Goal: Feedback & Contribution: Contribute content

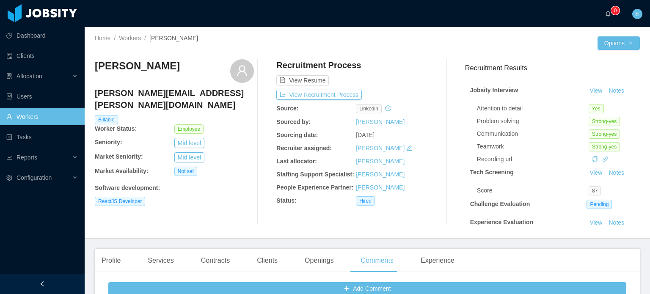
click at [30, 121] on link "Workers" at bounding box center [42, 116] width 72 height 17
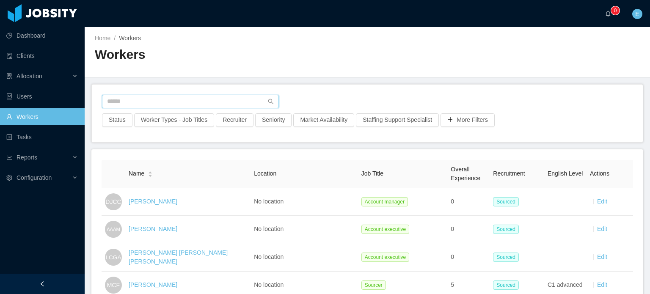
click at [141, 97] on input "text" at bounding box center [190, 102] width 177 height 14
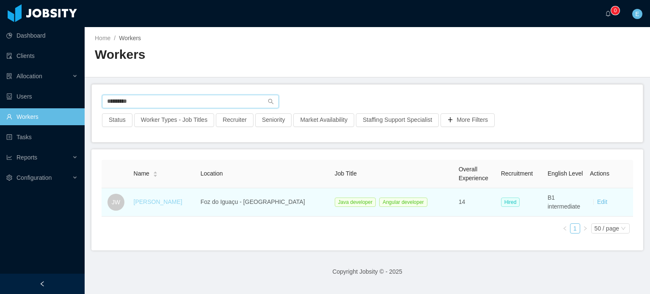
type input "*********"
click at [157, 203] on link "[PERSON_NAME]" at bounding box center [158, 202] width 49 height 7
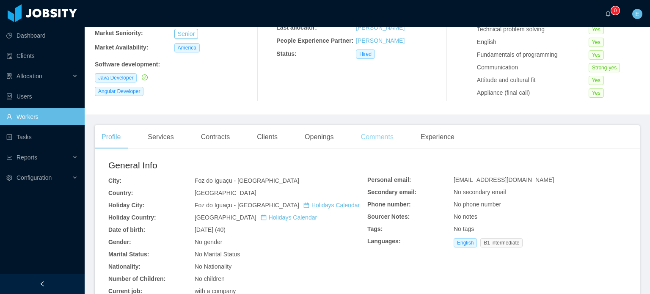
scroll to position [127, 0]
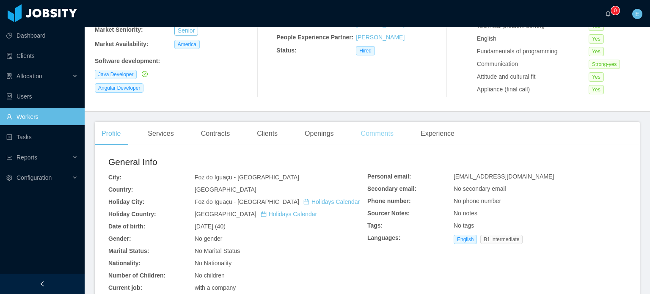
click at [369, 135] on div "Comments" at bounding box center [377, 134] width 46 height 24
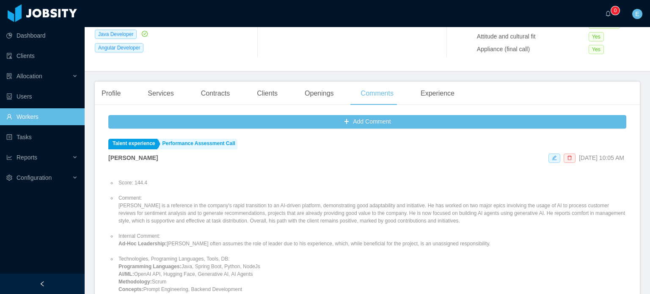
scroll to position [169, 0]
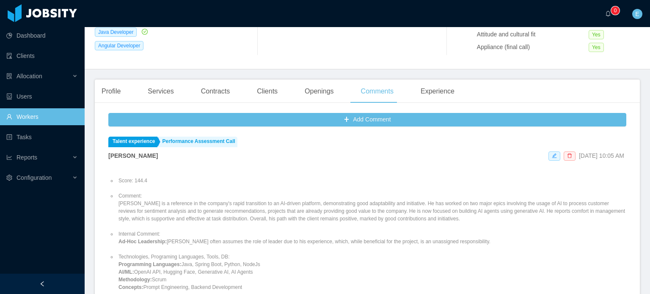
click at [254, 209] on li "Comment: [PERSON_NAME] is a reference in the company's rapid transition to an A…" at bounding box center [372, 207] width 510 height 30
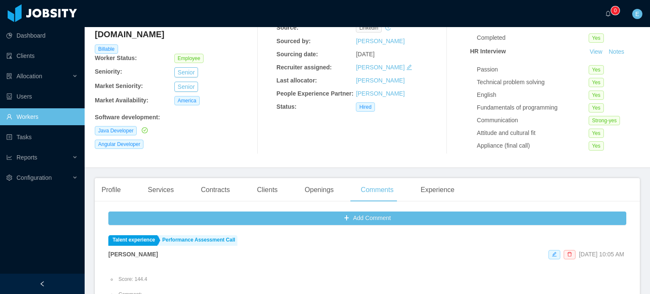
scroll to position [0, 0]
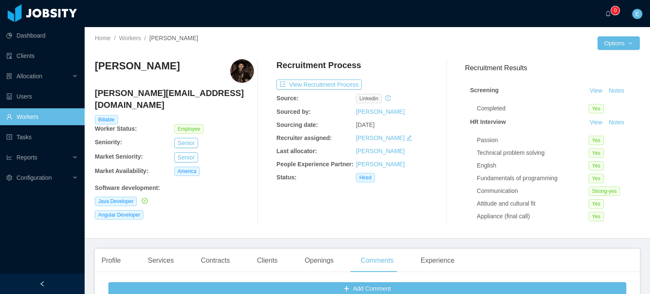
click at [27, 119] on link "Workers" at bounding box center [42, 116] width 72 height 17
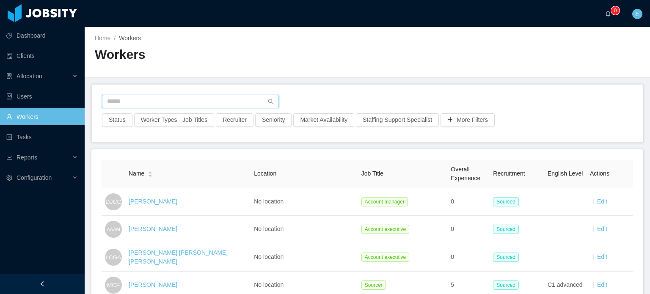
click at [130, 100] on input "text" at bounding box center [190, 102] width 177 height 14
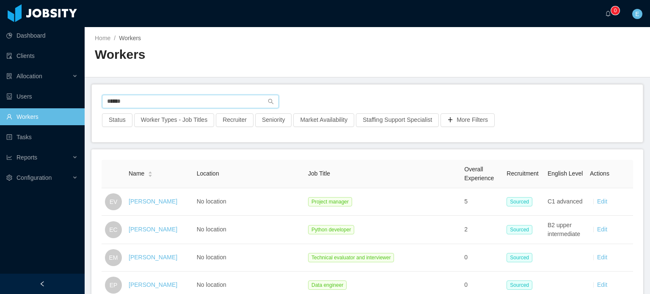
click at [117, 99] on input "*****" at bounding box center [190, 102] width 177 height 14
paste input "*********"
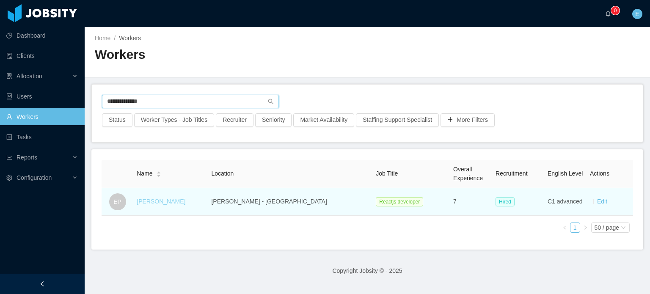
type input "**********"
click at [158, 199] on link "[PERSON_NAME]" at bounding box center [161, 201] width 49 height 7
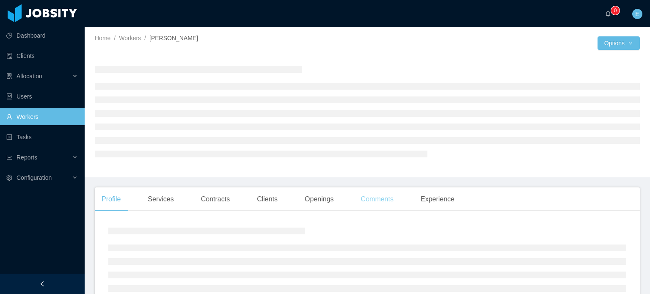
click at [367, 198] on div "Comments" at bounding box center [377, 200] width 46 height 24
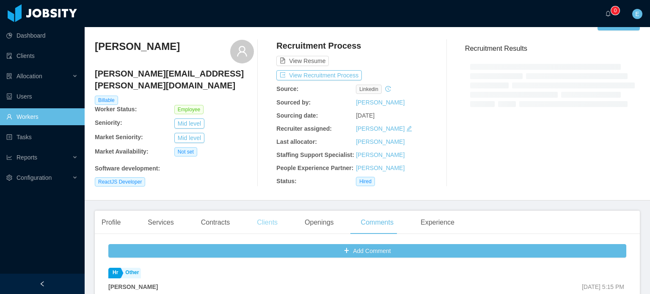
scroll to position [85, 0]
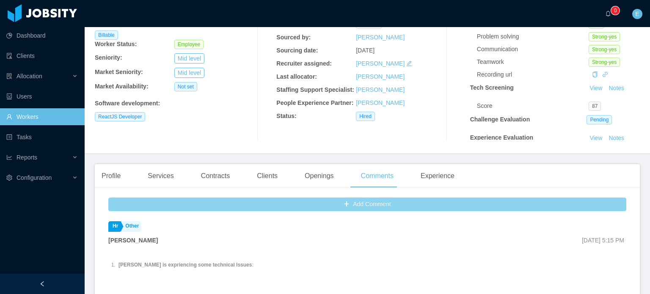
click at [283, 200] on button "Add Comment" at bounding box center [367, 205] width 518 height 14
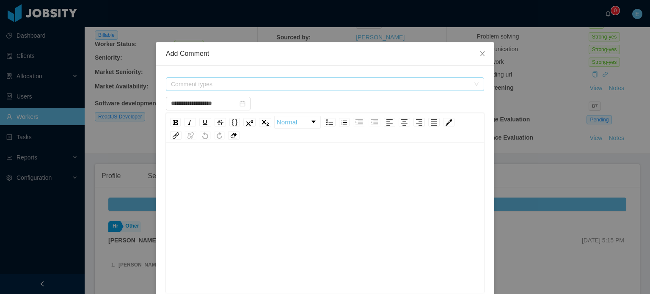
click at [258, 83] on span "Comment types" at bounding box center [320, 84] width 299 height 8
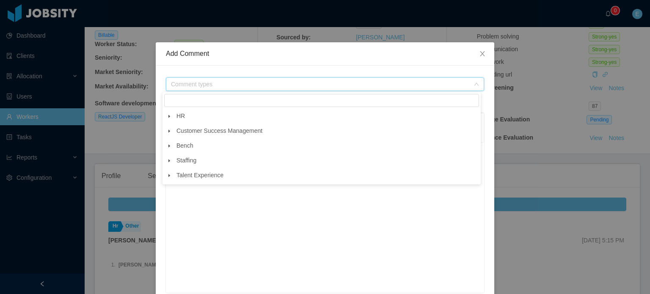
click at [169, 177] on icon "icon: caret-down" at bounding box center [170, 175] width 2 height 3
click at [174, 193] on span at bounding box center [177, 190] width 10 height 10
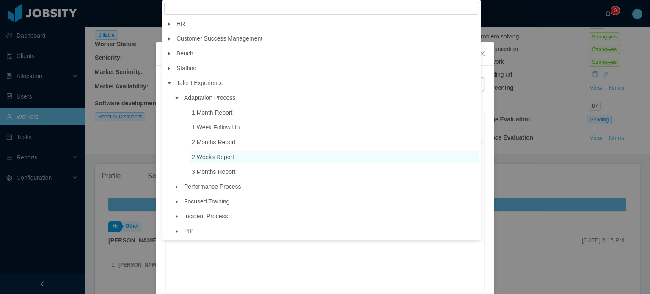
click at [209, 159] on span "2 Weeks Report" at bounding box center [213, 157] width 42 height 7
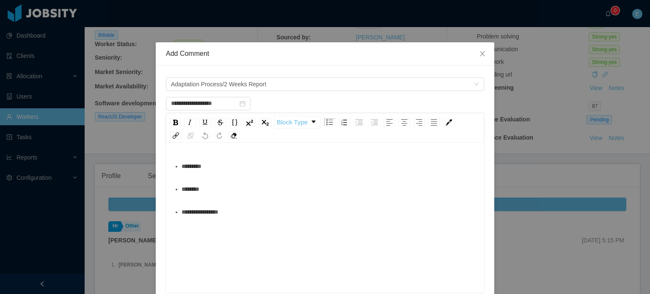
click at [232, 188] on div "********" at bounding box center [330, 189] width 296 height 17
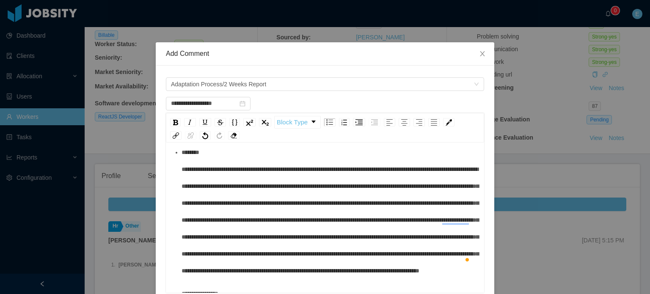
scroll to position [42, 0]
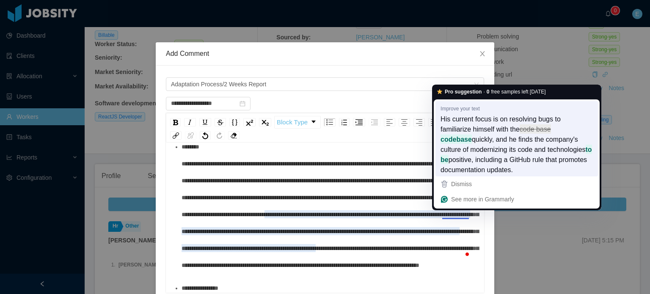
type input "**********"
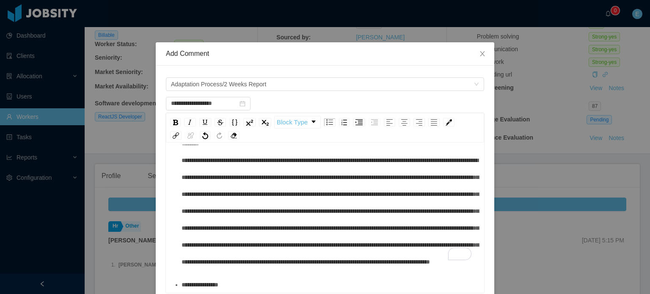
scroll to position [0, 0]
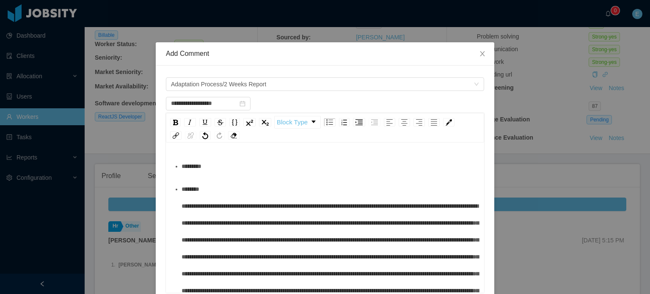
click at [236, 167] on div "*********" at bounding box center [330, 166] width 296 height 17
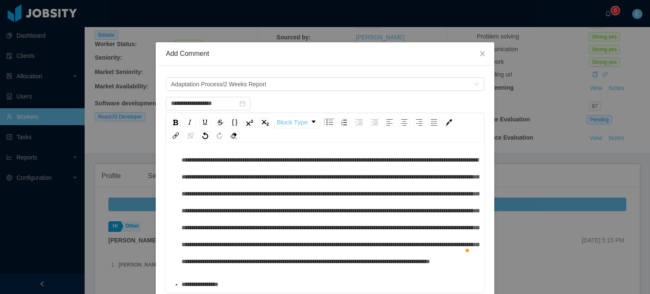
scroll to position [80, 0]
click at [254, 285] on div "**********" at bounding box center [330, 284] width 296 height 17
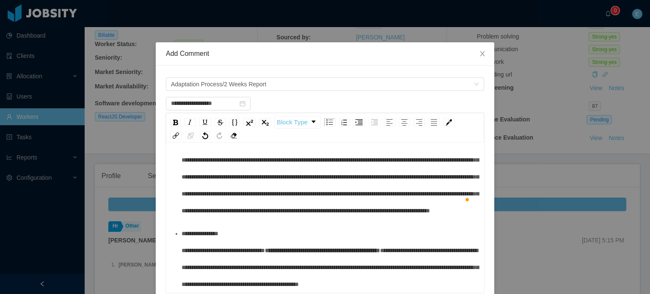
scroll to position [0, 0]
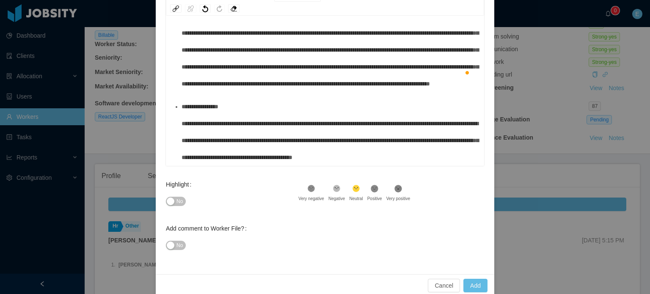
click at [396, 190] on icon at bounding box center [398, 188] width 7 height 7
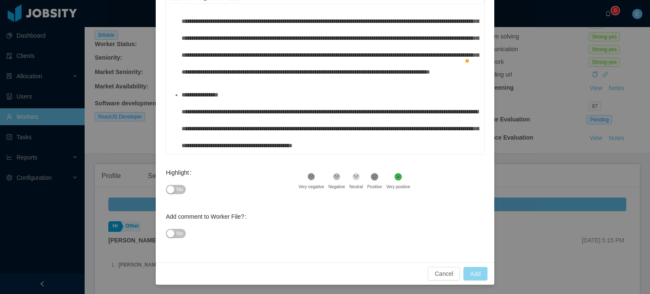
click at [473, 274] on button "Add" at bounding box center [476, 274] width 24 height 14
type input "**********"
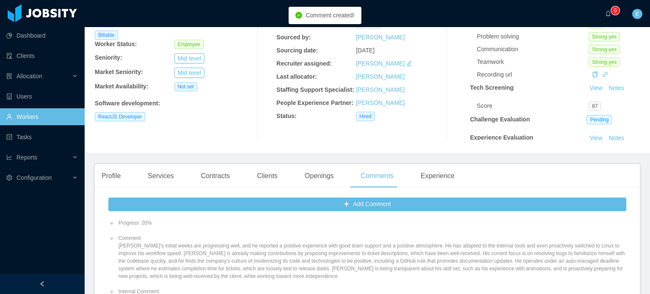
click at [228, 249] on li "Comment: [PERSON_NAME]'s initial weeks are progressing well, and he reported a …" at bounding box center [372, 258] width 510 height 46
copy li "Comment:"
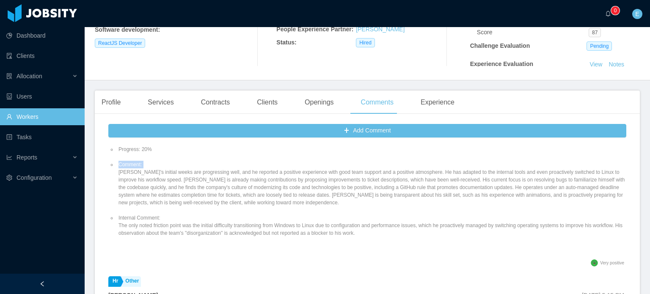
scroll to position [169, 0]
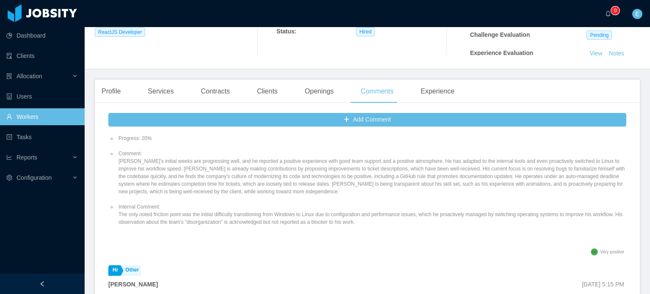
click at [221, 214] on li "Internal Comment: The only noted friction point was the initial difficulty tran…" at bounding box center [372, 214] width 510 height 23
copy li "Internal Comment:"
click at [269, 91] on div "Clients" at bounding box center [267, 92] width 34 height 24
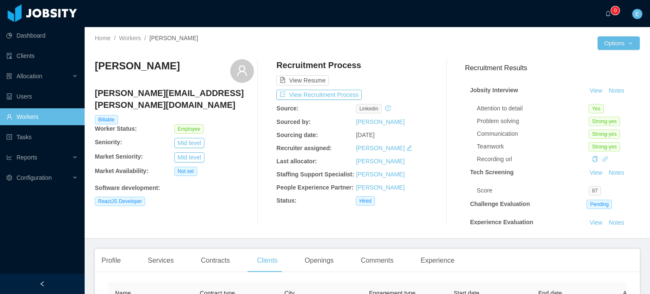
click at [24, 115] on link "Workers" at bounding box center [42, 116] width 72 height 17
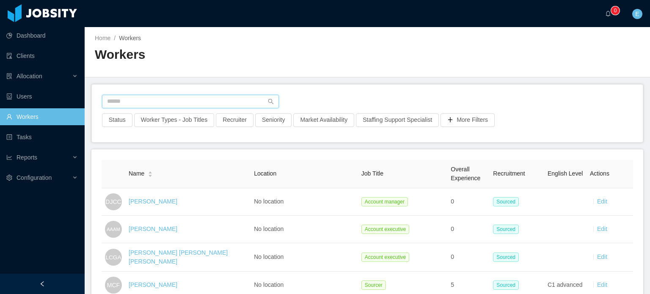
click at [149, 100] on input "text" at bounding box center [190, 102] width 177 height 14
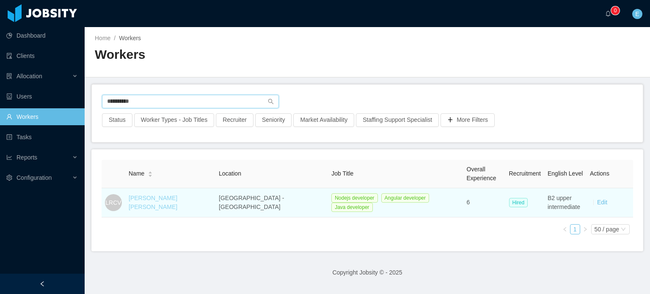
type input "**********"
click at [171, 202] on link "[PERSON_NAME] [PERSON_NAME]" at bounding box center [153, 203] width 49 height 16
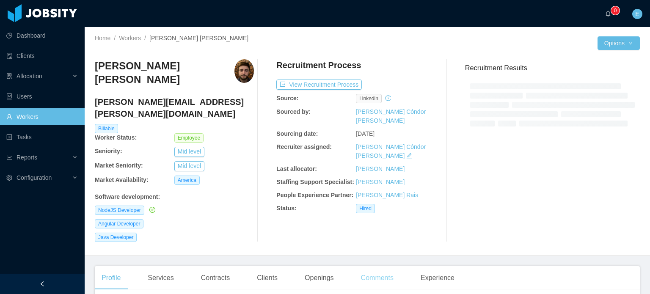
click at [381, 266] on div "Comments" at bounding box center [377, 278] width 46 height 24
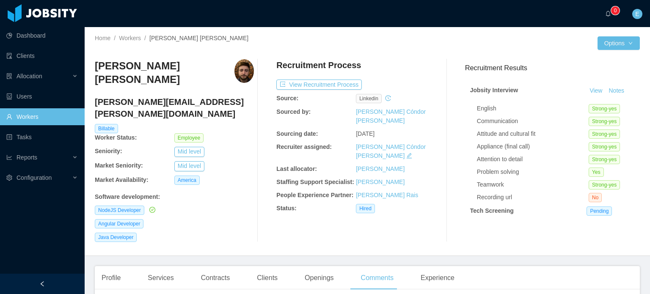
click at [32, 118] on link "Workers" at bounding box center [42, 116] width 72 height 17
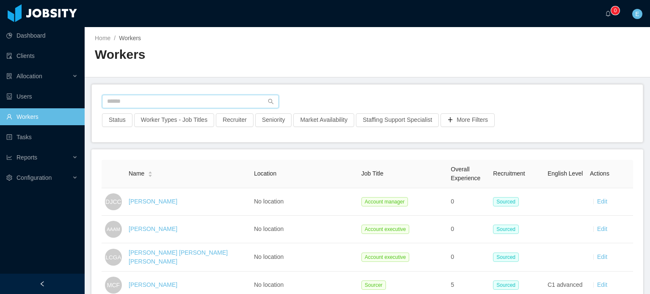
click at [141, 101] on input "text" at bounding box center [190, 102] width 177 height 14
type input "*"
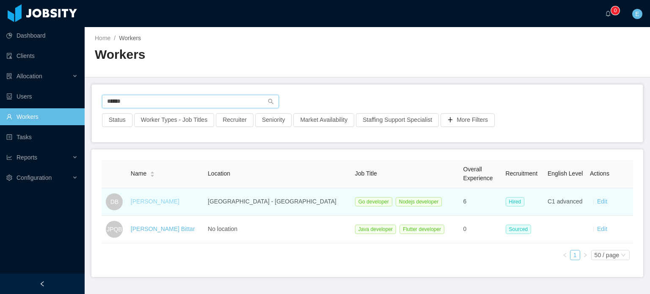
type input "******"
click at [158, 201] on link "[PERSON_NAME]" at bounding box center [155, 201] width 49 height 7
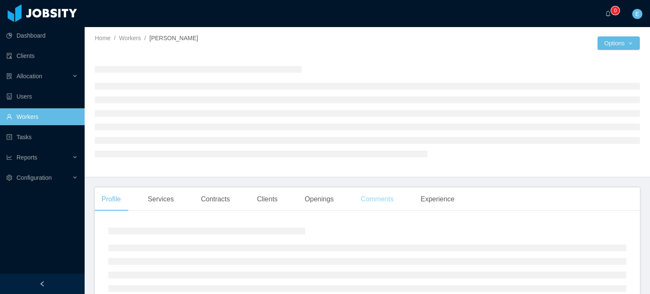
click at [362, 201] on div "Comments" at bounding box center [377, 200] width 46 height 24
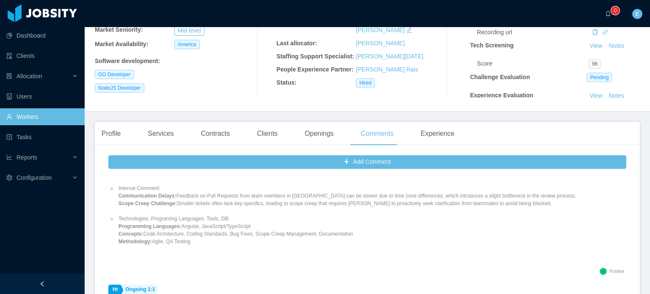
scroll to position [85, 0]
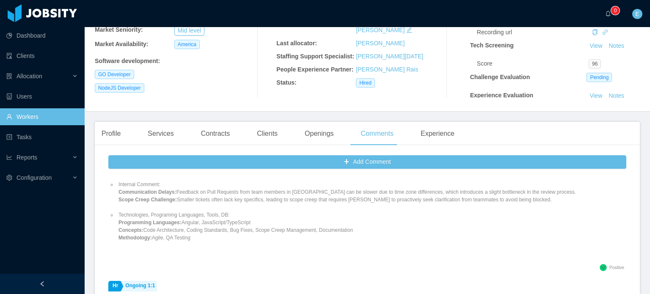
drag, startPoint x: 122, startPoint y: 223, endPoint x: 195, endPoint y: 241, distance: 75.4
click at [195, 241] on ul "Comment: [PERSON_NAME]'s professional momentum is going well, demonstrating foc…" at bounding box center [367, 188] width 518 height 122
click at [226, 210] on ul "Comment: [PERSON_NAME]'s professional momentum is going well, demonstrating foc…" at bounding box center [367, 188] width 518 height 122
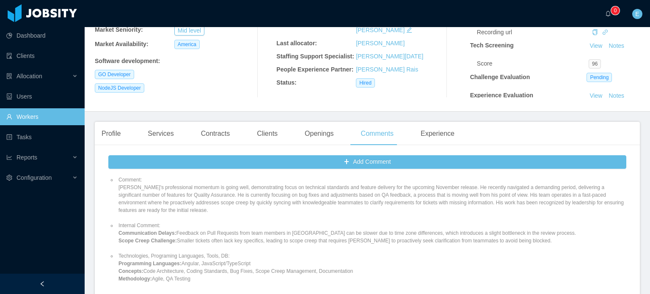
scroll to position [42, 0]
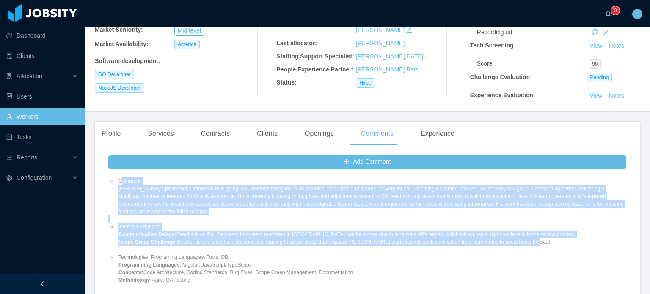
drag, startPoint x: 535, startPoint y: 243, endPoint x: 120, endPoint y: 183, distance: 419.3
click at [120, 183] on ul "Comment: [PERSON_NAME]'s professional momentum is going well, demonstrating foc…" at bounding box center [367, 231] width 518 height 122
click at [175, 206] on li "Comment: [PERSON_NAME]'s professional momentum is going well, demonstrating foc…" at bounding box center [372, 196] width 510 height 38
click at [347, 240] on li "Internal Comment: Communication Delays: Feedback on Pull Requests from team mem…" at bounding box center [372, 234] width 510 height 23
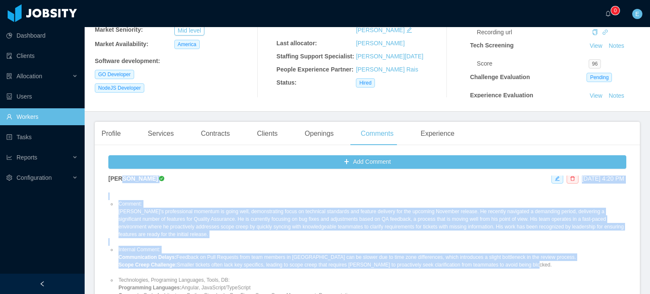
scroll to position [5, 0]
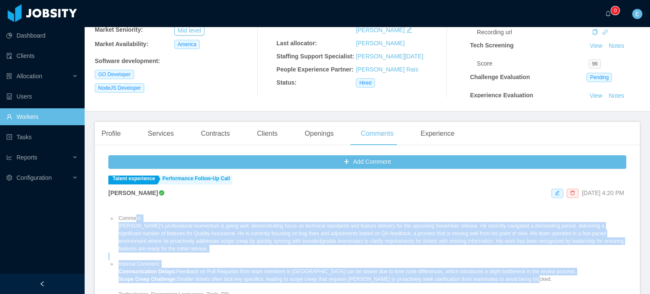
drag, startPoint x: 528, startPoint y: 242, endPoint x: 139, endPoint y: 222, distance: 389.6
click at [138, 219] on ul "Comment: [PERSON_NAME]'s professional momentum is going well, demonstrating foc…" at bounding box center [367, 268] width 518 height 122
click at [152, 244] on li "Comment: [PERSON_NAME]'s professional momentum is going well, demonstrating foc…" at bounding box center [372, 234] width 510 height 38
drag, startPoint x: 524, startPoint y: 279, endPoint x: 119, endPoint y: 218, distance: 409.8
click at [119, 218] on ul "Comment: [PERSON_NAME]'s professional momentum is going well, demonstrating foc…" at bounding box center [367, 268] width 518 height 122
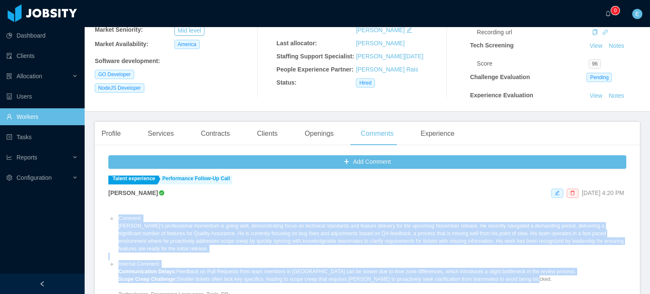
copy ul "Comment: [PERSON_NAME]'s professional momentum is going well, demonstrating foc…"
